Goal: Task Accomplishment & Management: Manage account settings

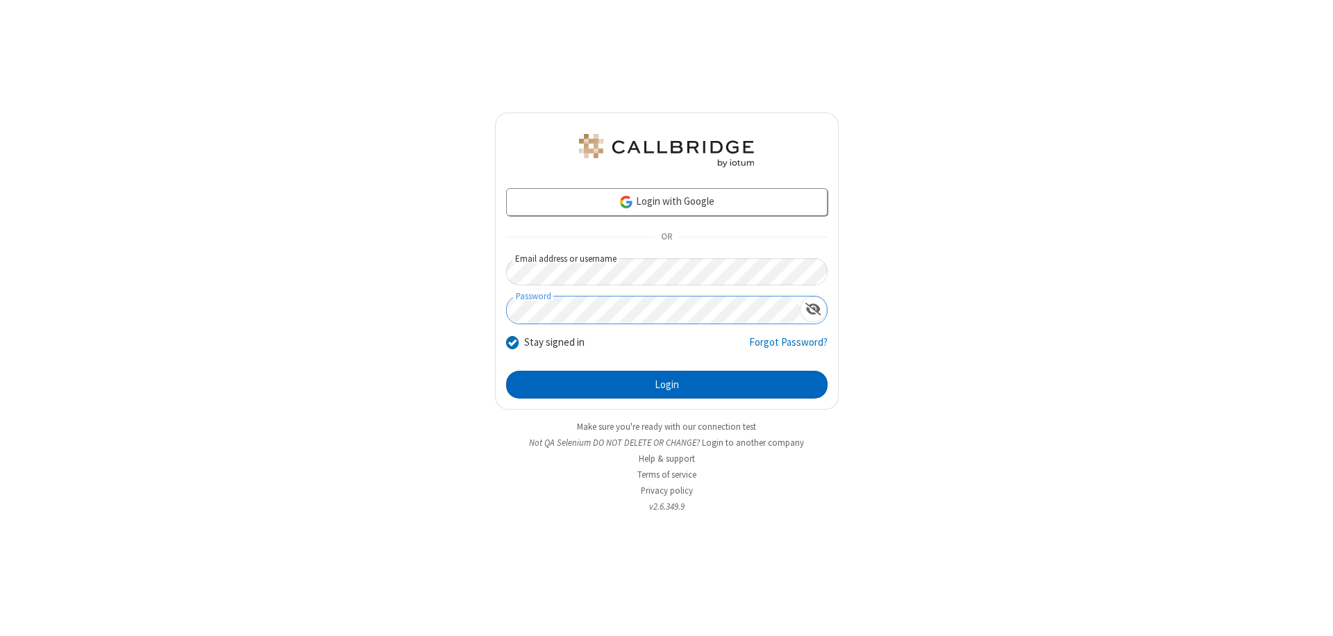
click at [667, 385] on button "Login" at bounding box center [667, 385] width 322 height 28
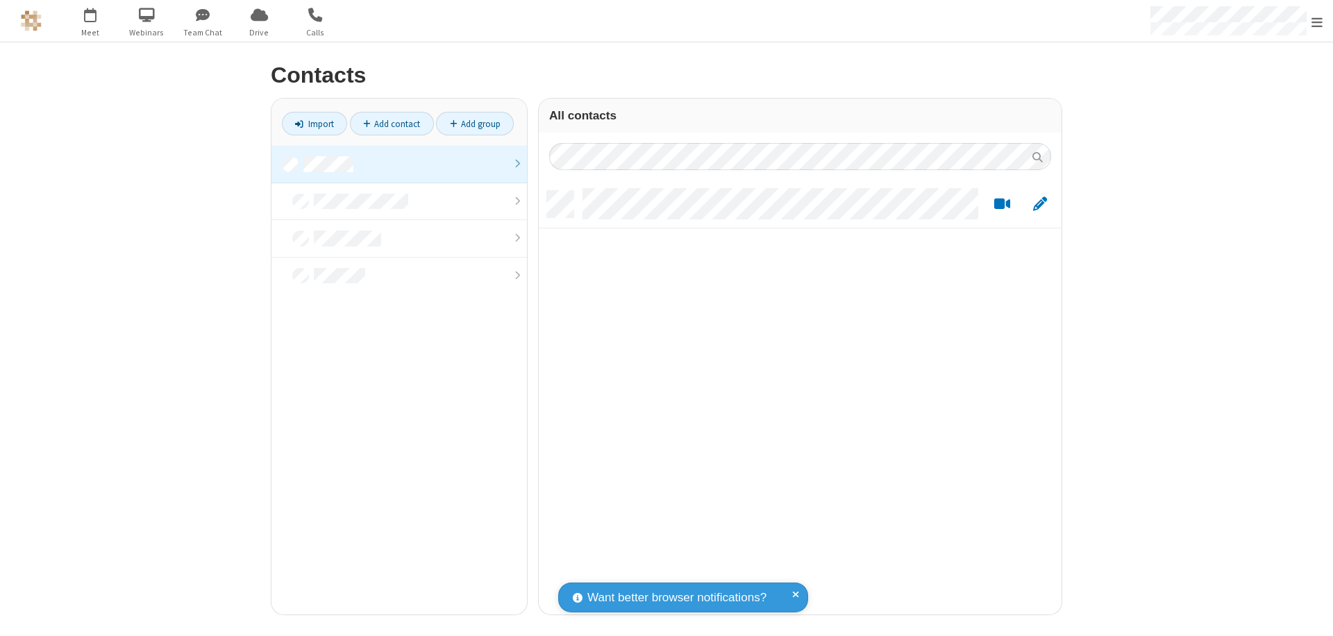
scroll to position [424, 512]
click at [399, 164] on link at bounding box center [400, 164] width 256 height 37
click at [392, 124] on link "Add contact" at bounding box center [392, 124] width 84 height 24
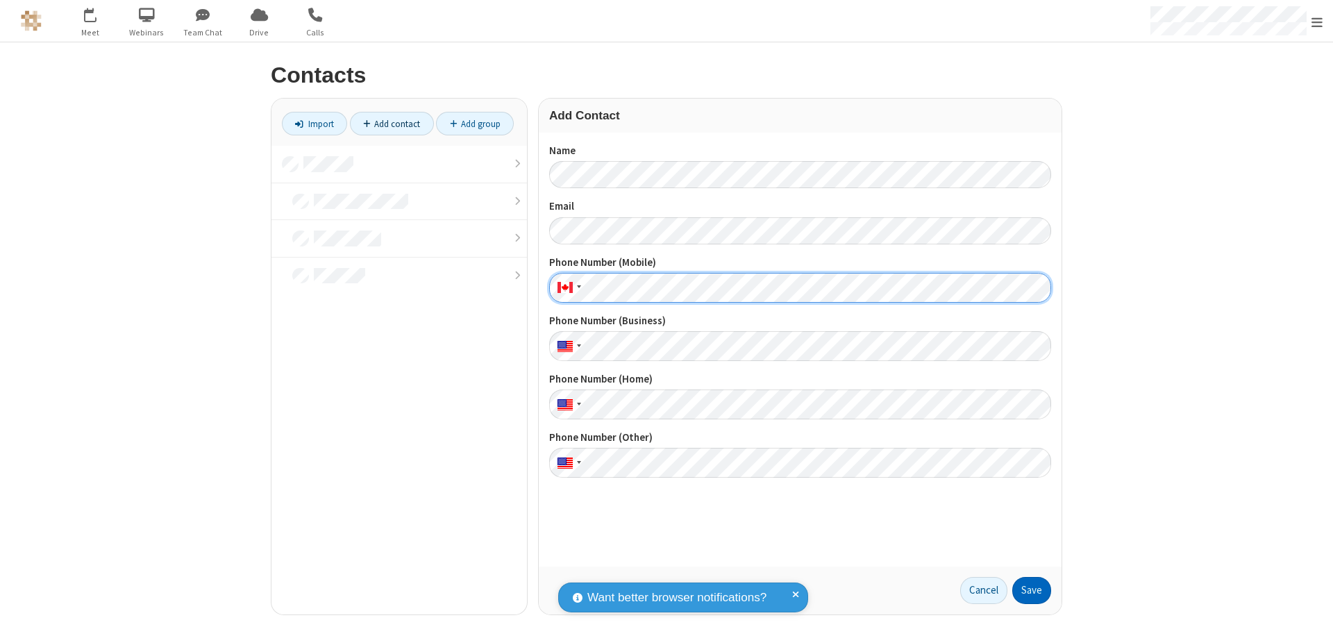
click at [1032, 590] on button "Save" at bounding box center [1031, 591] width 39 height 28
